Goal: Task Accomplishment & Management: Complete application form

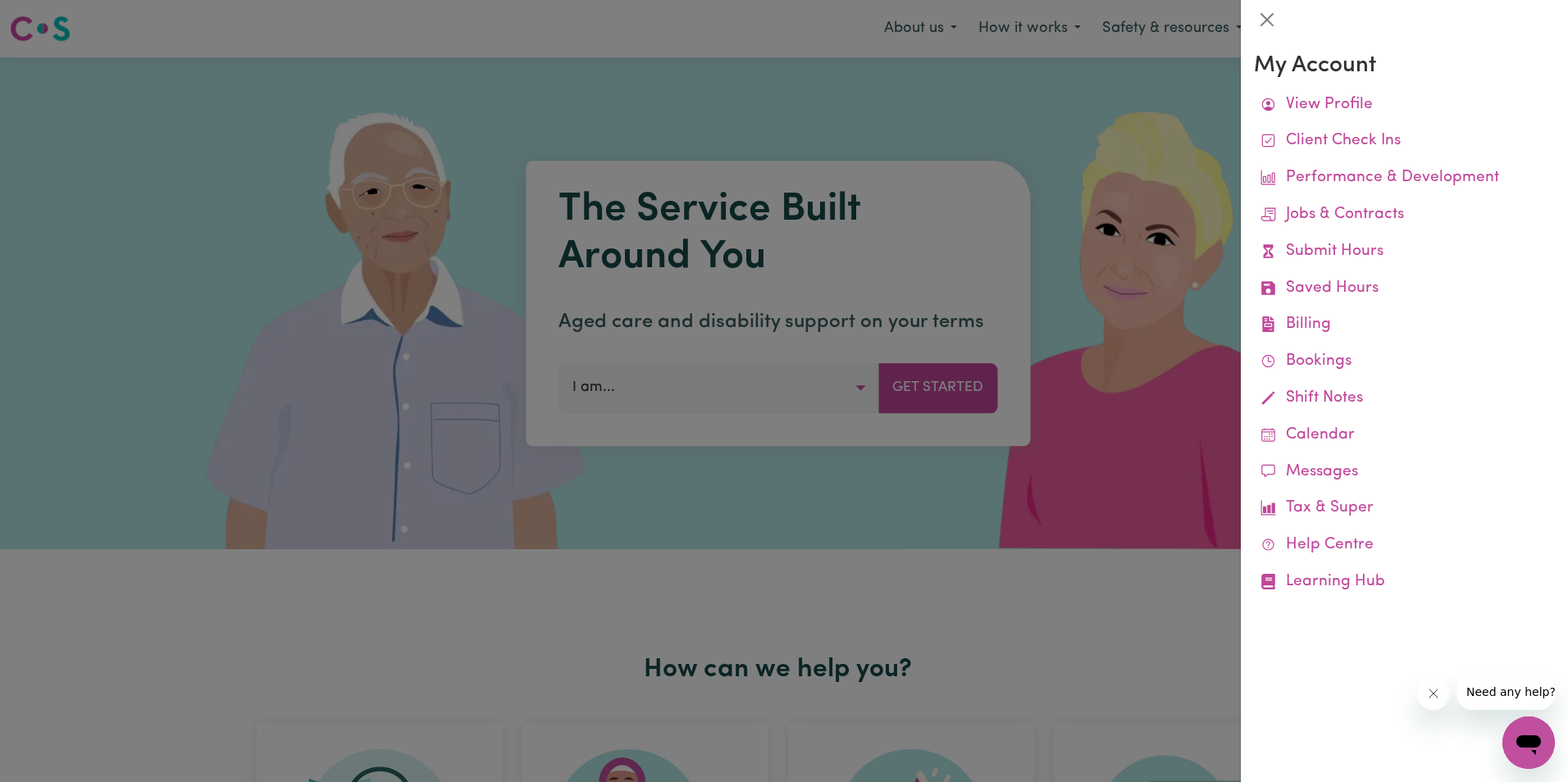
click at [1322, 248] on link "Submit Hours" at bounding box center [1404, 252] width 301 height 37
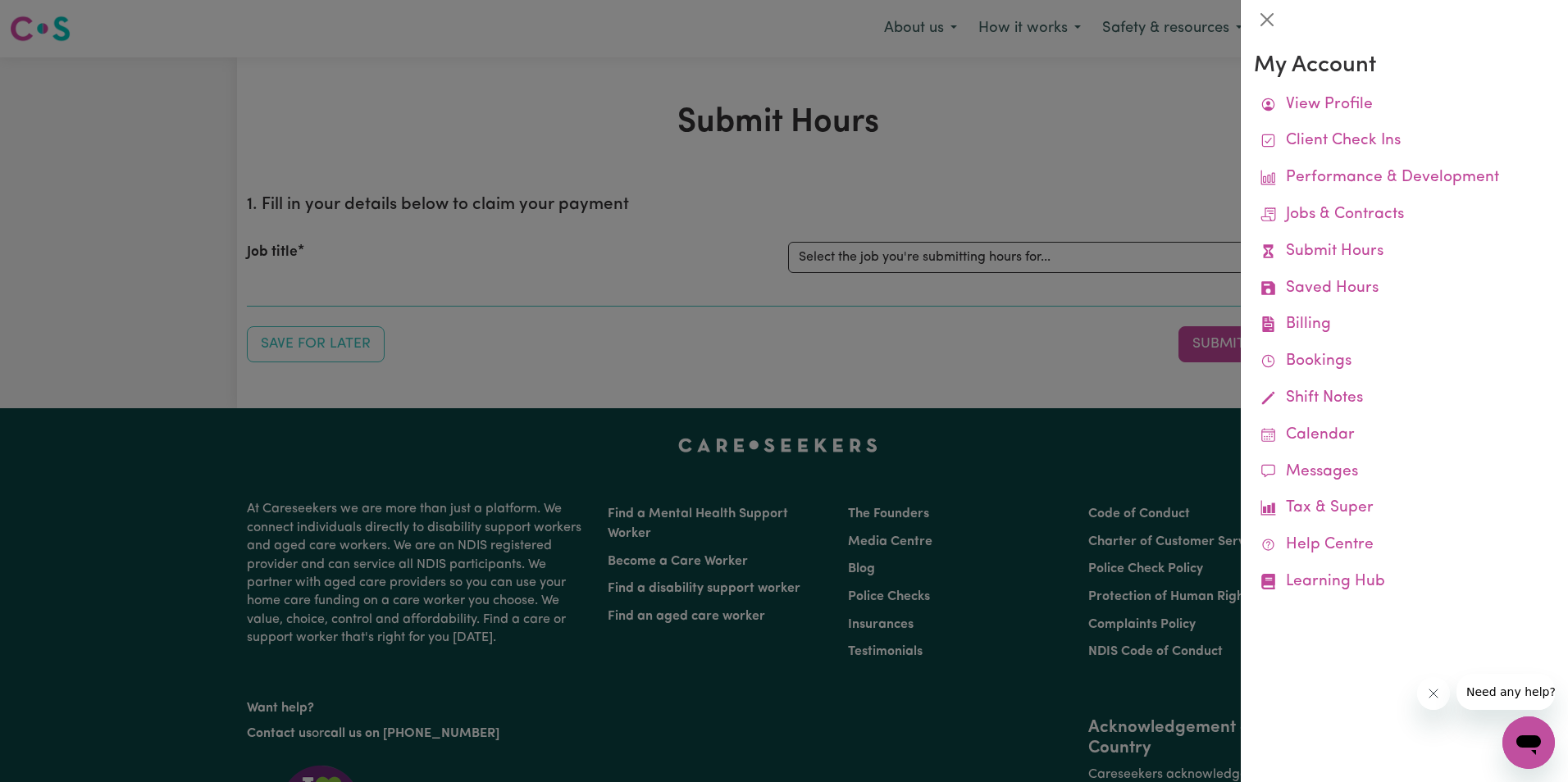
click at [948, 257] on div at bounding box center [784, 391] width 1568 height 782
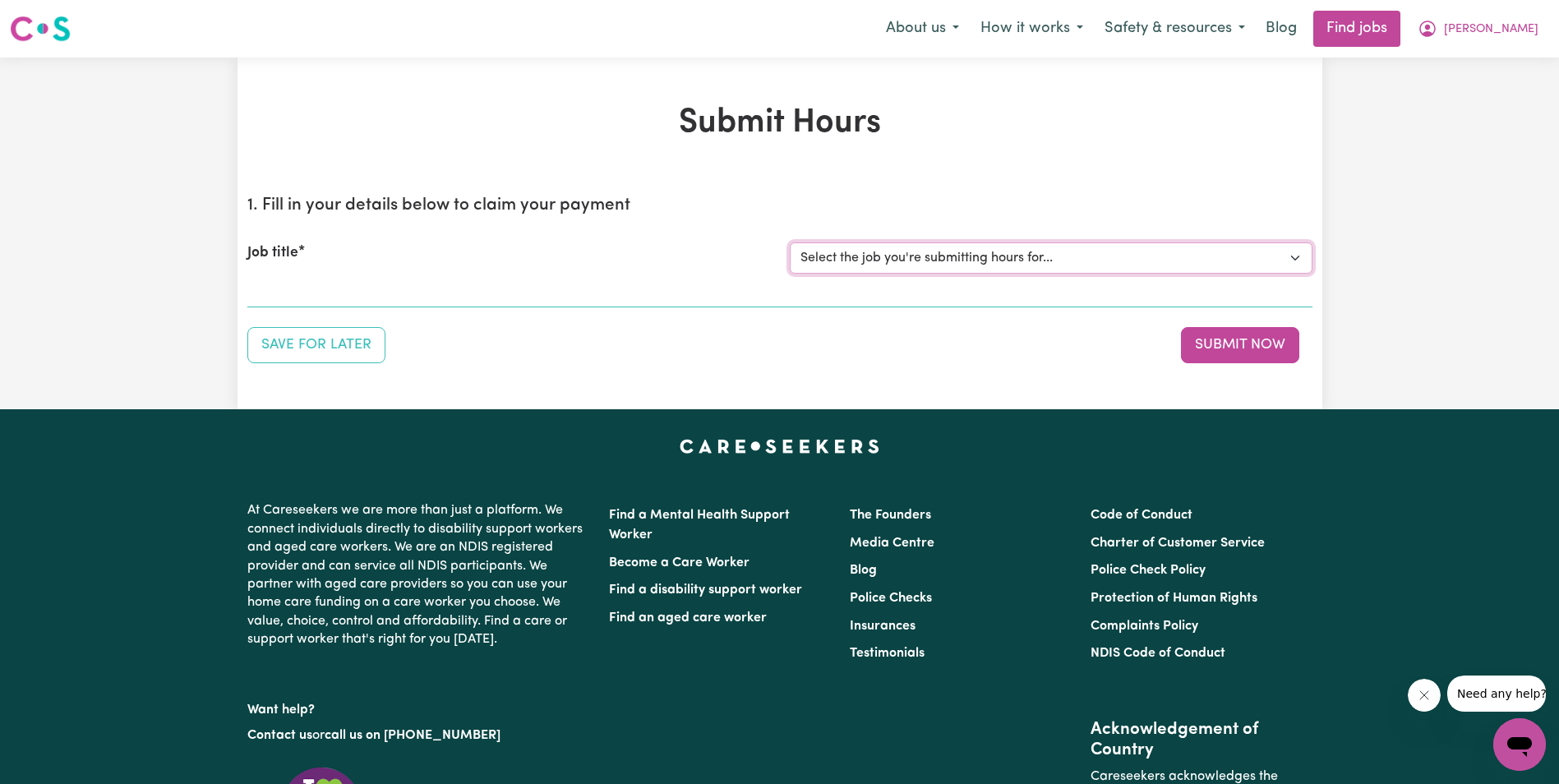
click at [950, 258] on select "Select the job you're submitting hours for... [[PERSON_NAME]] Support Worker in…" at bounding box center [1051, 257] width 522 height 31
select select "11643"
click at [790, 242] on select "Select the job you're submitting hours for... [[PERSON_NAME]] Support Worker in…" at bounding box center [1051, 257] width 522 height 31
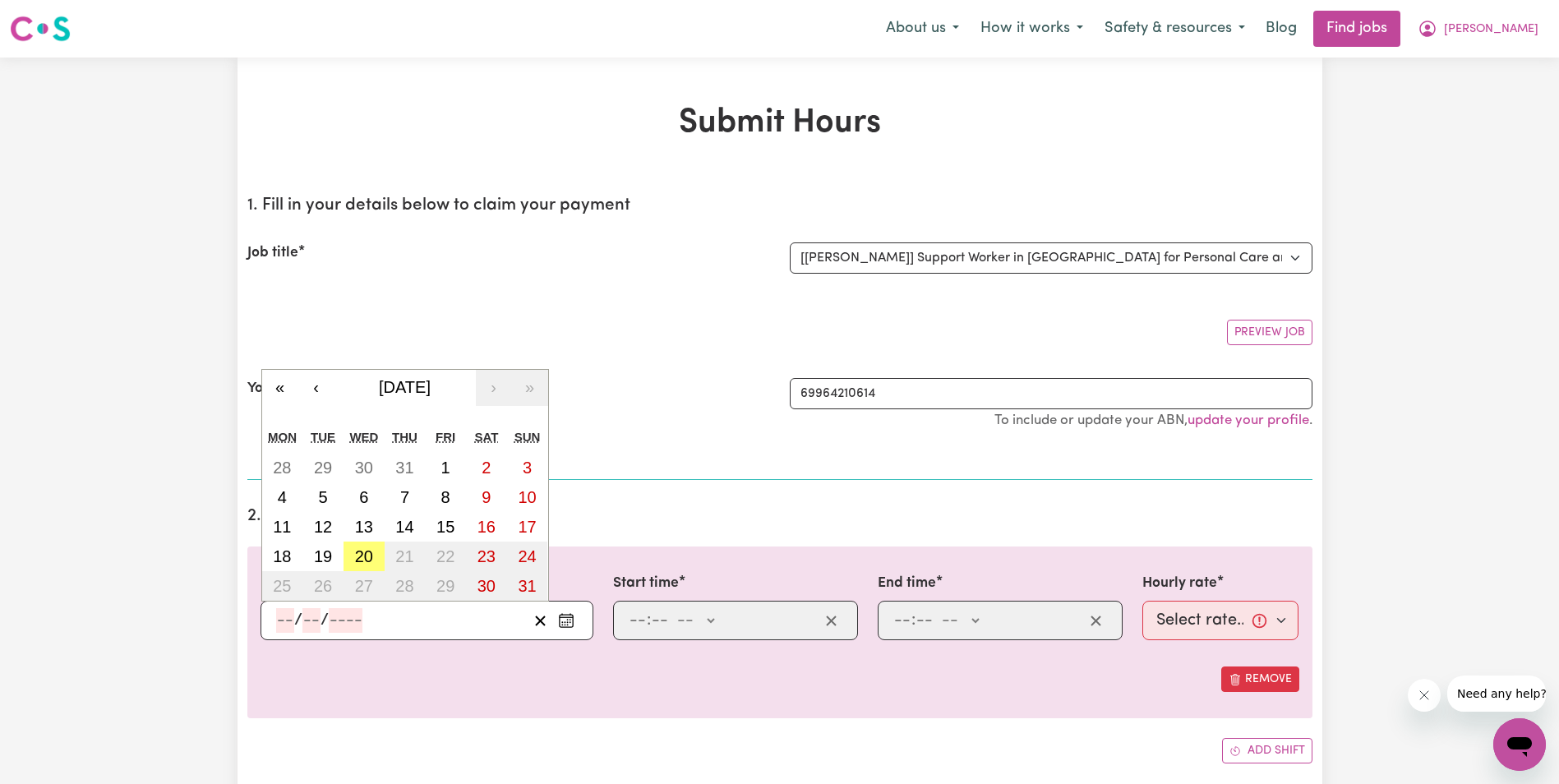
click at [292, 620] on input "number" at bounding box center [285, 621] width 18 height 25
click at [371, 492] on button "6" at bounding box center [363, 497] width 41 height 30
type input "[DATE]"
type input "6"
type input "8"
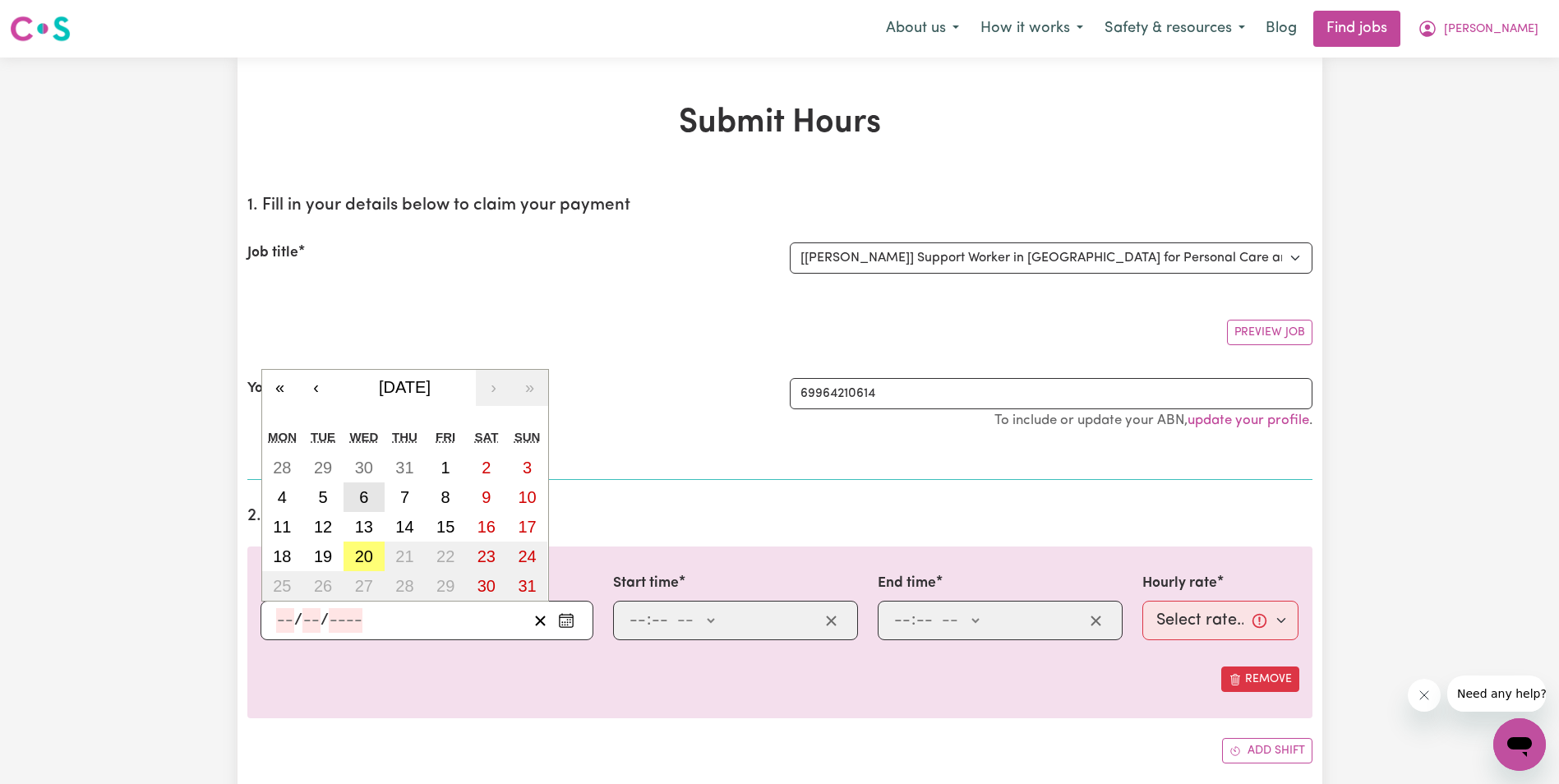
type input "2025"
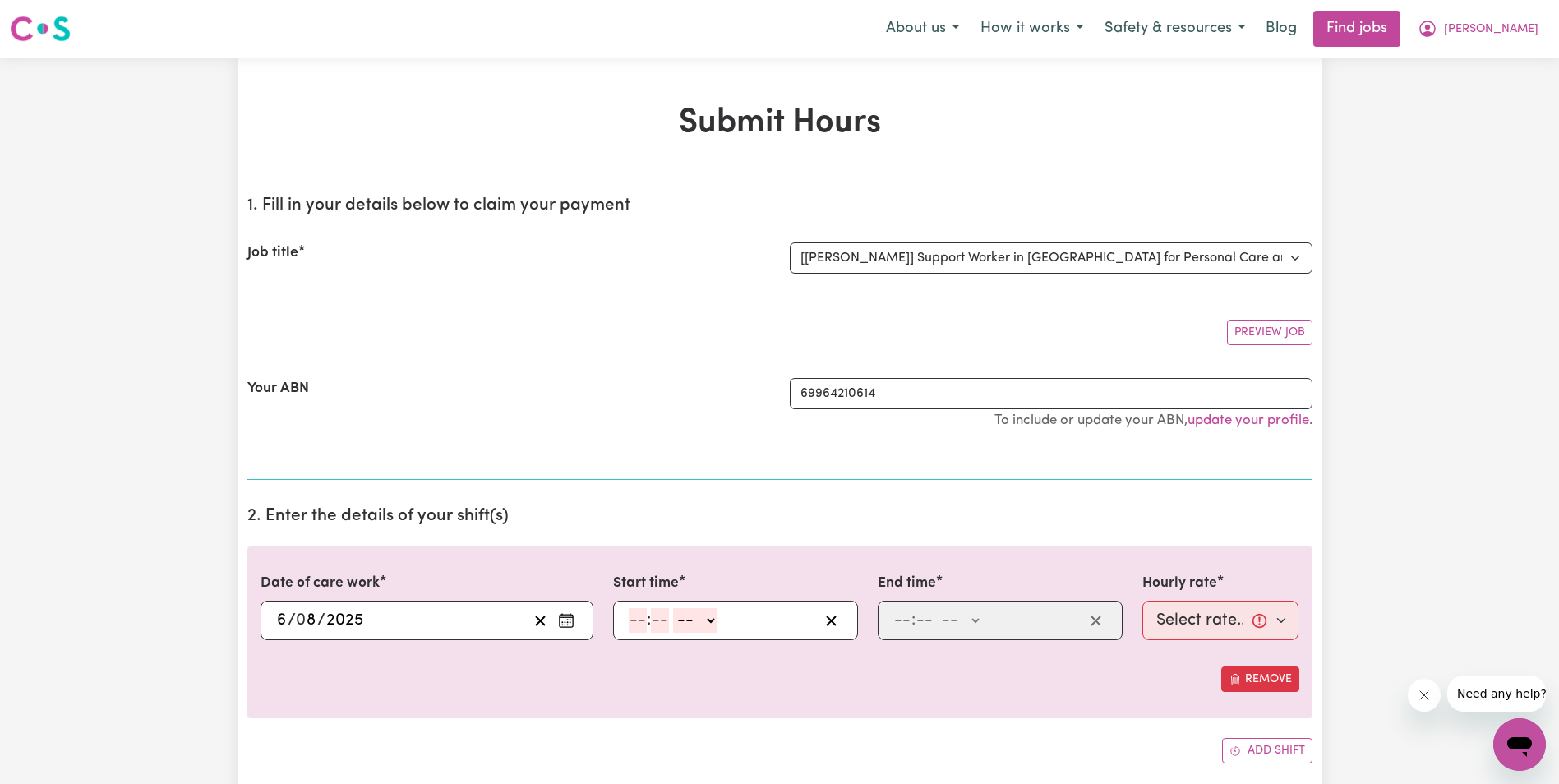
click at [635, 625] on input "number" at bounding box center [638, 621] width 18 height 25
type input "8"
type input "30"
click at [707, 617] on select "-- AM PM" at bounding box center [691, 621] width 44 height 25
select select "am"
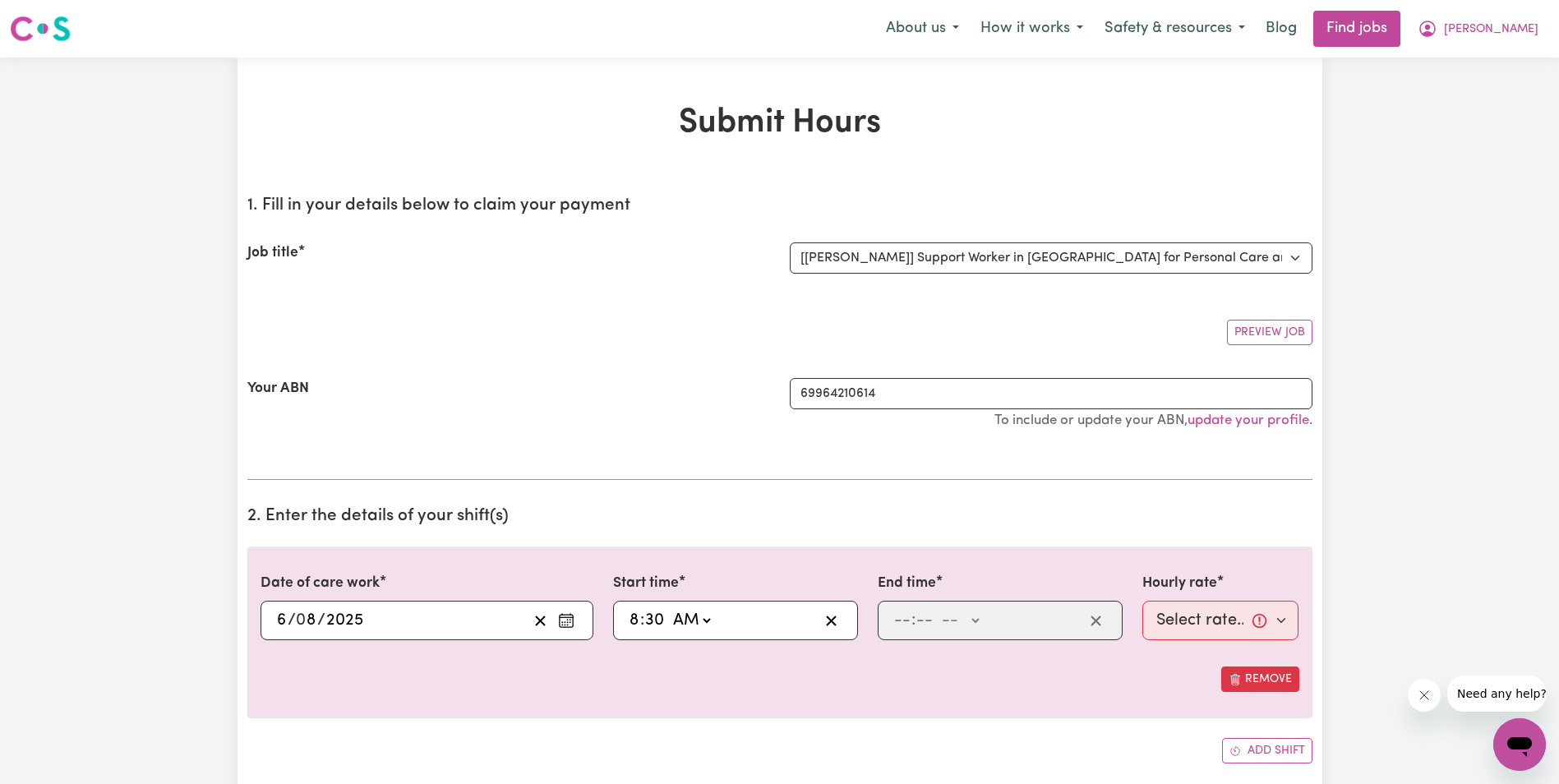
click at [669, 608] on select "-- AM PM" at bounding box center [691, 621] width 44 height 25
type input "08:30"
click at [902, 620] on input "number" at bounding box center [902, 621] width 18 height 25
type input "10"
type input "30"
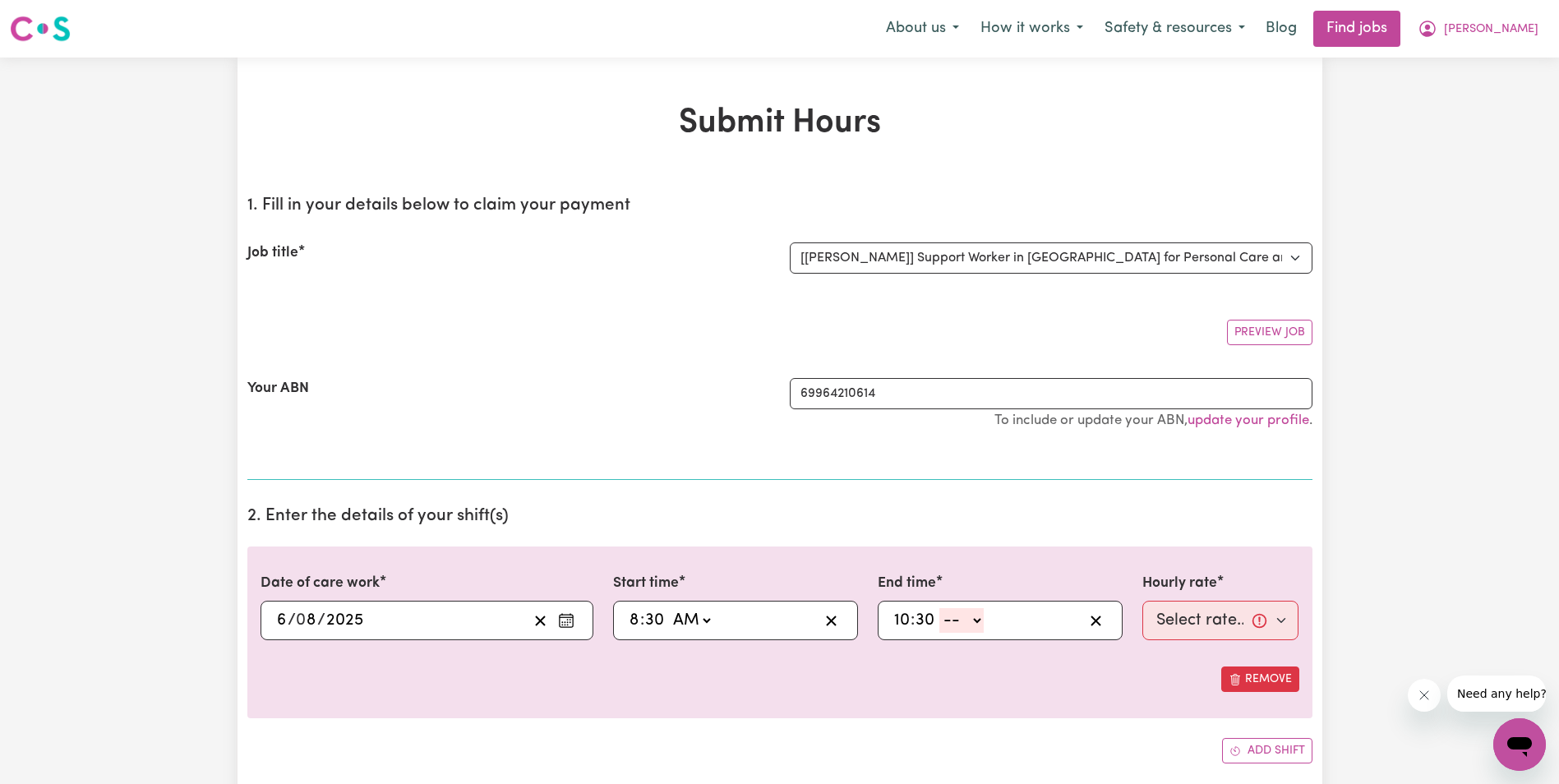
click at [982, 623] on select "-- AM PM" at bounding box center [962, 621] width 44 height 25
select select "am"
click at [940, 608] on select "-- AM PM" at bounding box center [962, 621] width 44 height 25
type input "10:30"
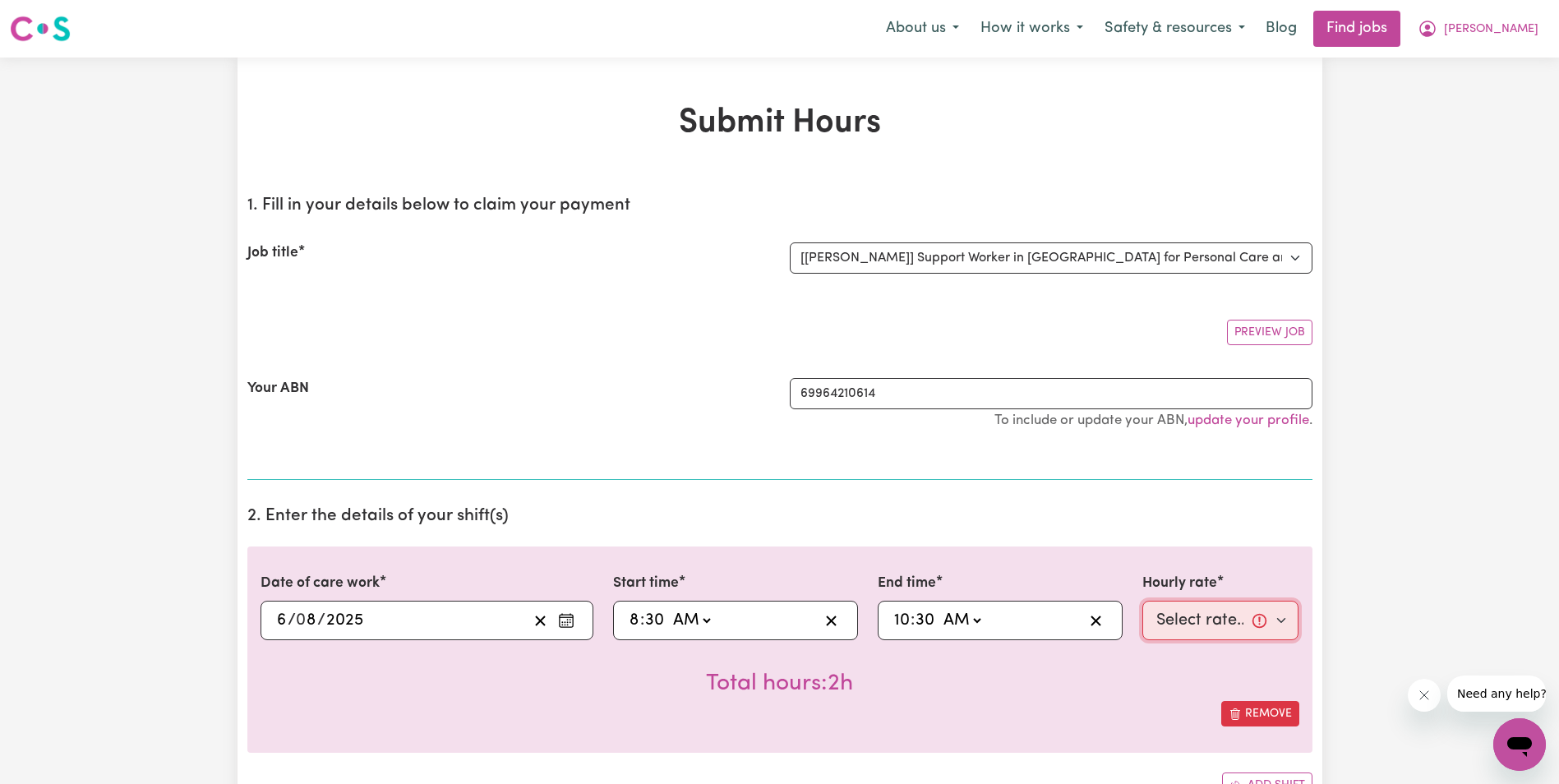
click at [1209, 612] on select "Select rate... $63.00 (Weekday) $63.00 ([DATE]) $63.00 ([DATE])" at bounding box center [1221, 620] width 157 height 39
